Goal: Entertainment & Leisure: Consume media (video, audio)

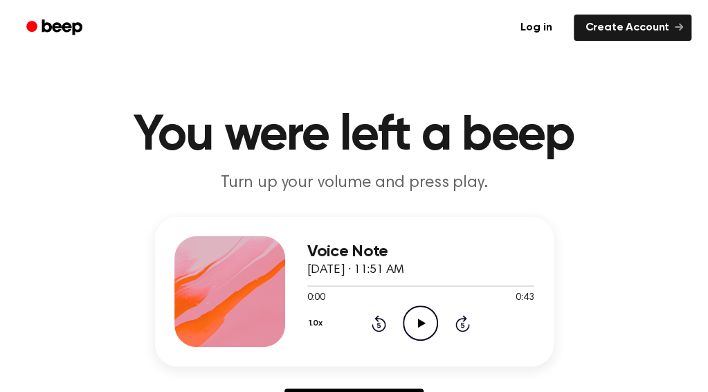
click at [417, 323] on icon "Play Audio" at bounding box center [420, 322] width 35 height 35
click at [413, 324] on icon "Pause Audio" at bounding box center [420, 322] width 35 height 35
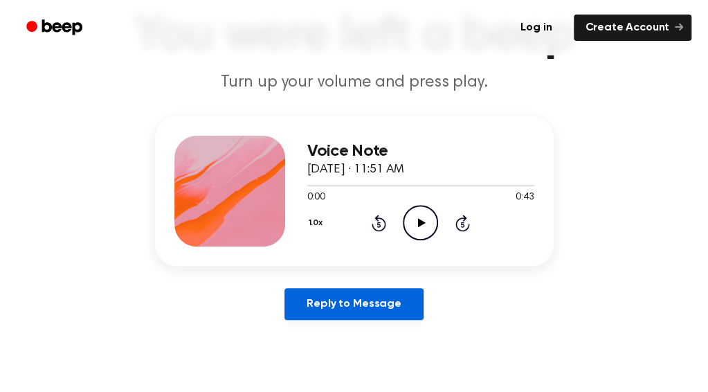
scroll to position [101, 0]
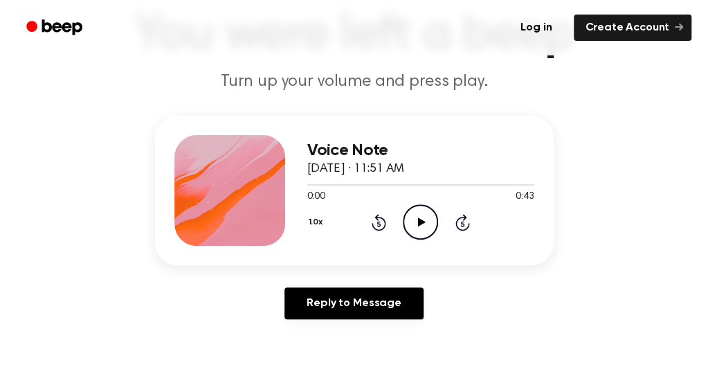
click at [425, 221] on icon "Play Audio" at bounding box center [420, 221] width 35 height 35
